Goal: Check status: Check status

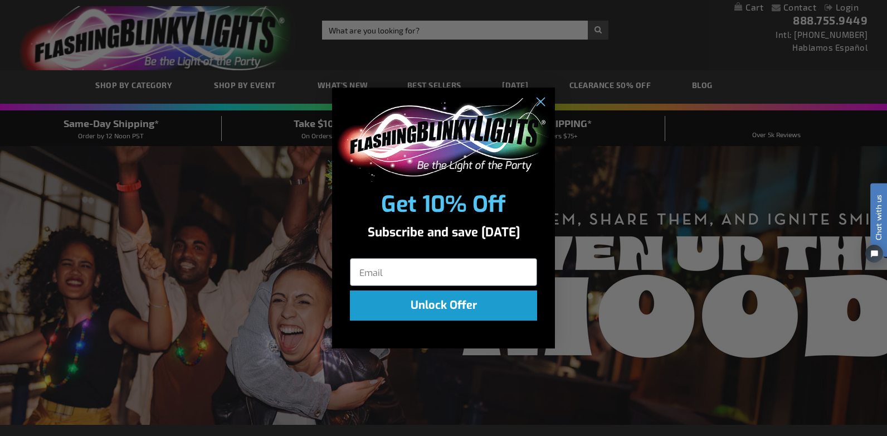
type input "jquintana@highgate.com"
click at [761, 31] on div "Close dialog Get 10% Off Subscribe and save today Unlock Offer Submit" at bounding box center [443, 218] width 887 height 436
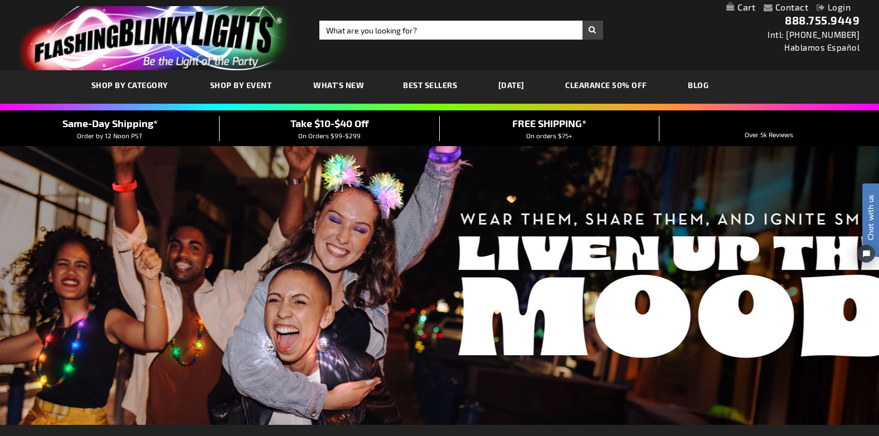
click at [841, 8] on link "Login" at bounding box center [833, 7] width 34 height 11
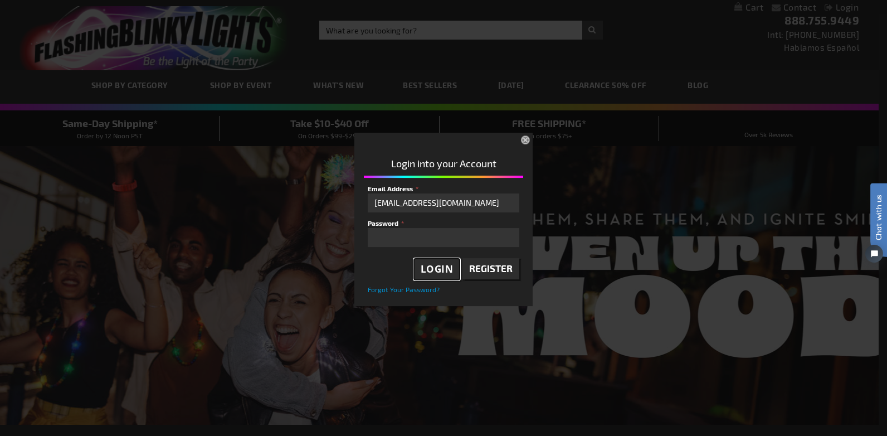
click at [441, 265] on span "Login" at bounding box center [437, 268] width 33 height 13
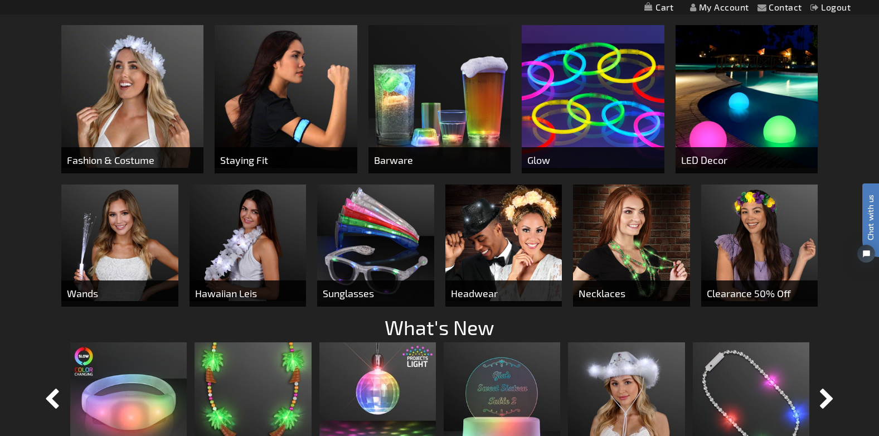
scroll to position [390, 0]
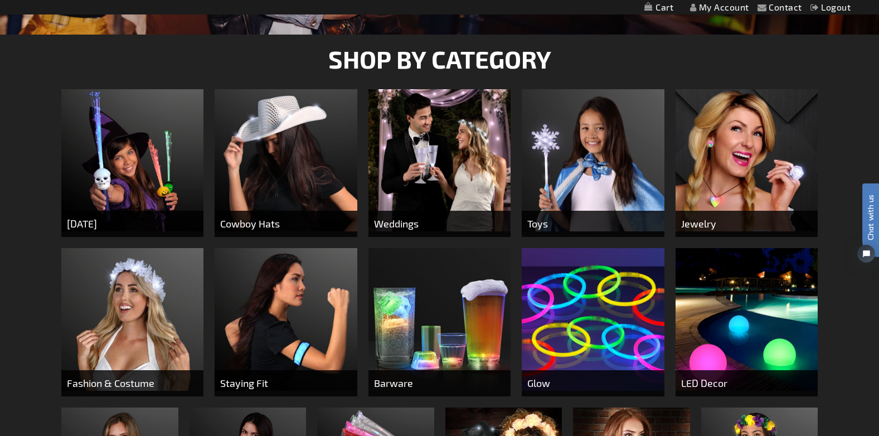
click at [728, 9] on link "My Account" at bounding box center [719, 7] width 59 height 11
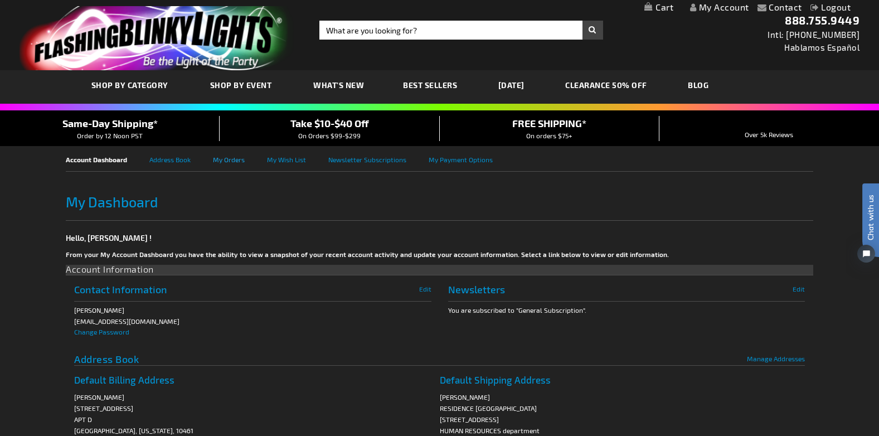
click at [226, 161] on link "My Orders" at bounding box center [240, 158] width 54 height 25
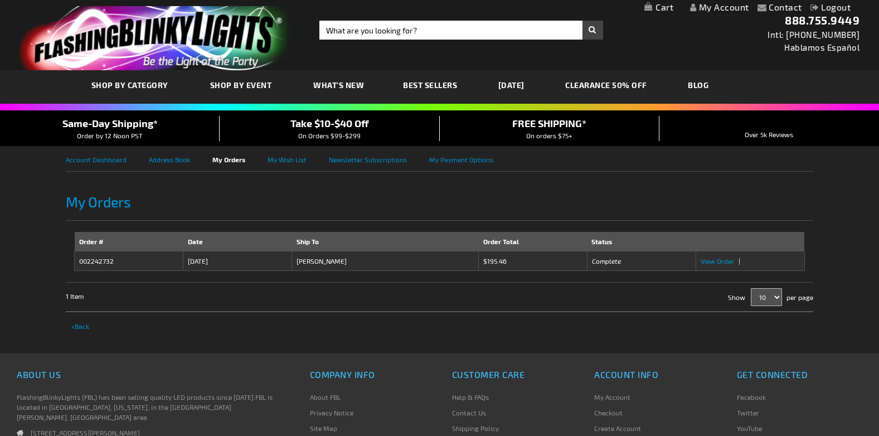
click at [197, 262] on td "9/6/25" at bounding box center [237, 260] width 109 height 19
click at [98, 262] on td "002242732" at bounding box center [129, 260] width 109 height 19
click at [711, 261] on span "View Order" at bounding box center [716, 261] width 33 height 8
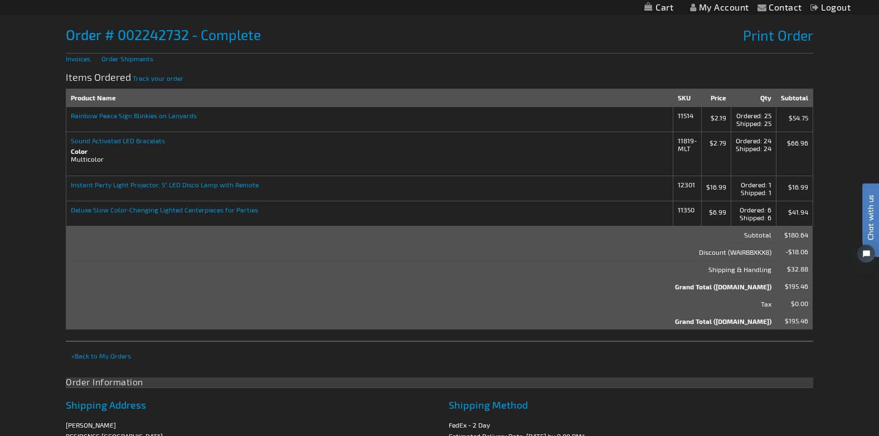
scroll to position [111, 0]
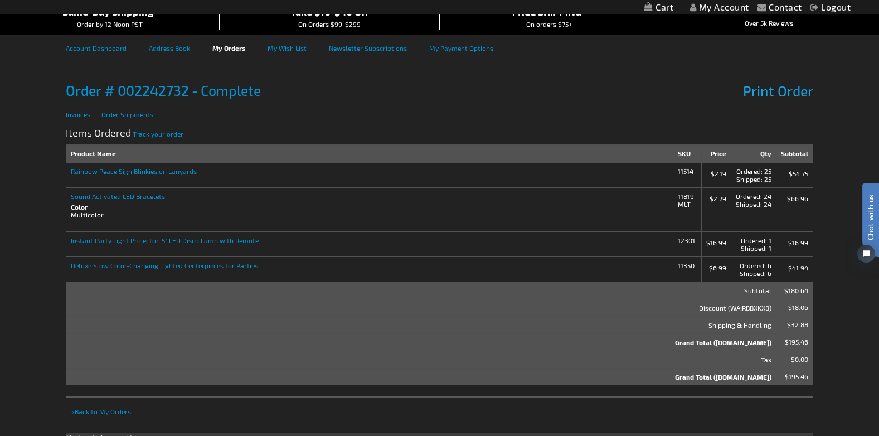
click at [772, 94] on span "Print Order" at bounding box center [778, 90] width 70 height 17
